Goal: Communication & Community: Answer question/provide support

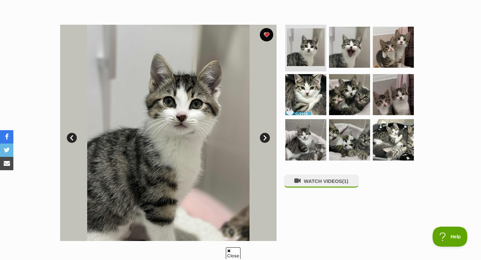
scroll to position [115, 0]
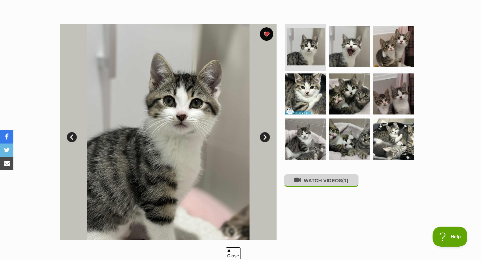
click at [333, 184] on button "WATCH VIDEOS (1)" at bounding box center [321, 180] width 75 height 13
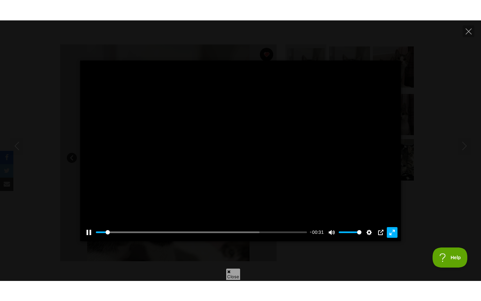
scroll to position [0, 0]
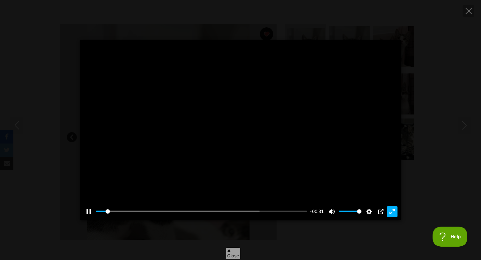
click at [393, 211] on button "Exit fullscreen Enter fullscreen" at bounding box center [392, 211] width 11 height 11
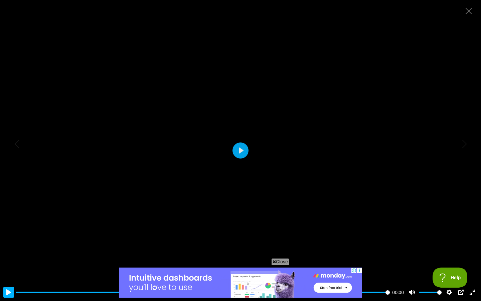
click at [7, 260] on button "Pause Play" at bounding box center [8, 292] width 11 height 11
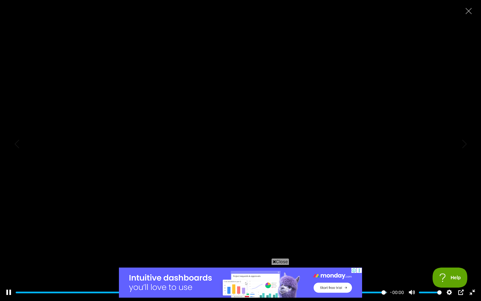
type input "100"
click at [475, 260] on button "Exit fullscreen Enter fullscreen" at bounding box center [472, 292] width 11 height 11
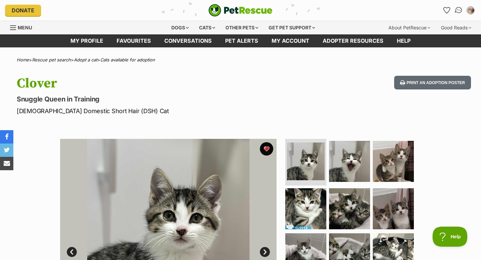
click at [459, 7] on img "Conversations" at bounding box center [458, 10] width 9 height 9
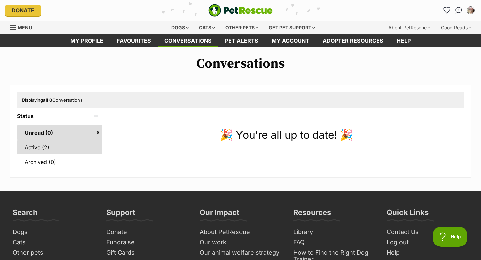
click at [42, 148] on link "Active (2)" at bounding box center [59, 147] width 85 height 14
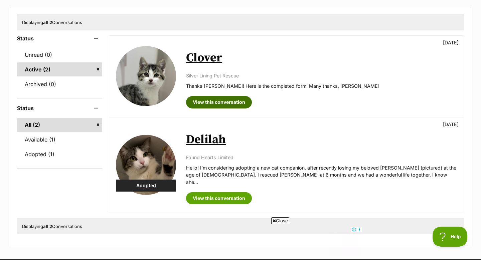
click at [227, 104] on link "View this conversation" at bounding box center [219, 102] width 66 height 12
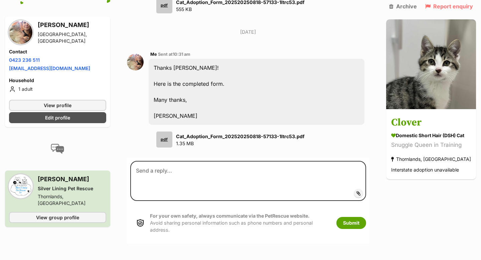
scroll to position [763, 0]
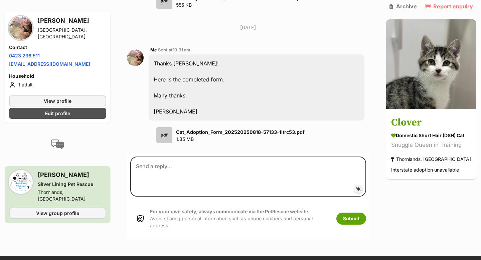
click at [164, 136] on div "pdf" at bounding box center [164, 135] width 16 height 16
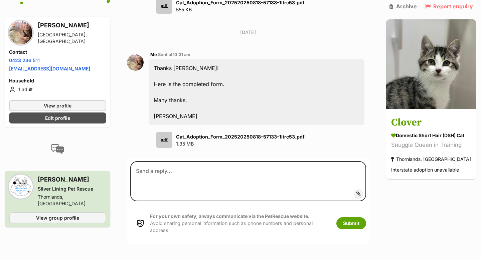
scroll to position [759, 0]
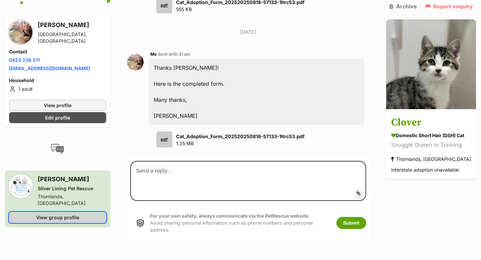
click at [65, 217] on span "View group profile" at bounding box center [57, 217] width 43 height 7
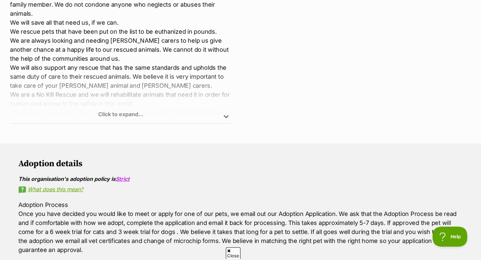
click at [127, 115] on div "Click to expand..." at bounding box center [120, 97] width 221 height 52
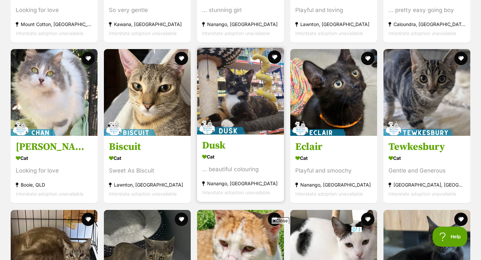
scroll to position [1660, 0]
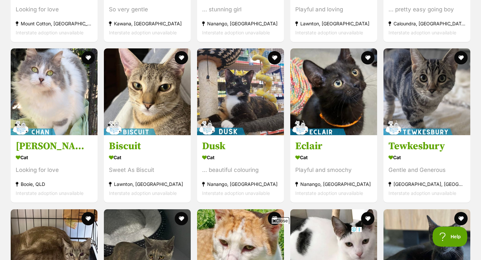
click at [280, 218] on span "Close" at bounding box center [280, 220] width 18 height 7
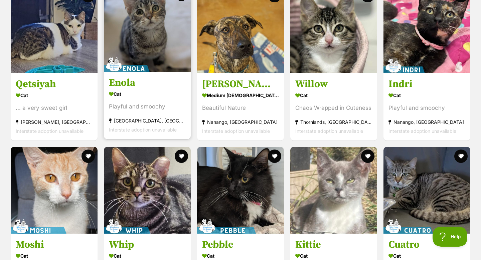
scroll to position [1078, 0]
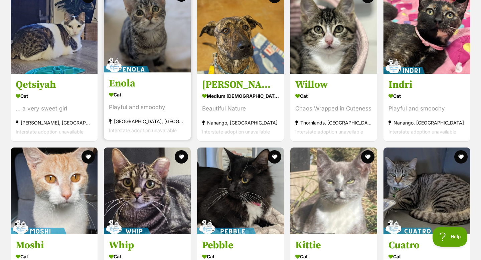
click at [159, 34] on img at bounding box center [147, 29] width 87 height 87
